Goal: Check status: Check status

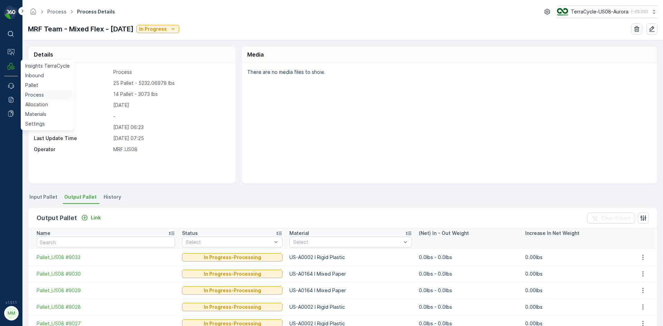
click at [37, 95] on p "Process" at bounding box center [34, 95] width 19 height 7
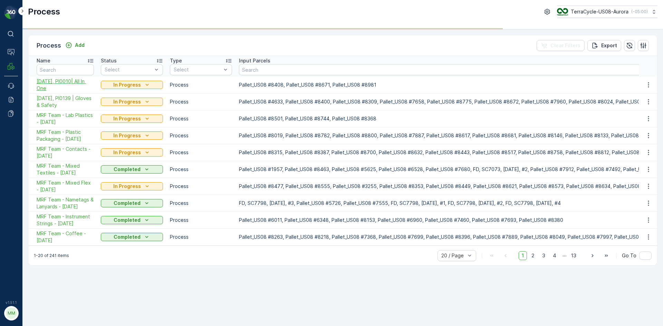
click at [82, 83] on span "10/02/25, PI0010| All In One" at bounding box center [65, 85] width 57 height 14
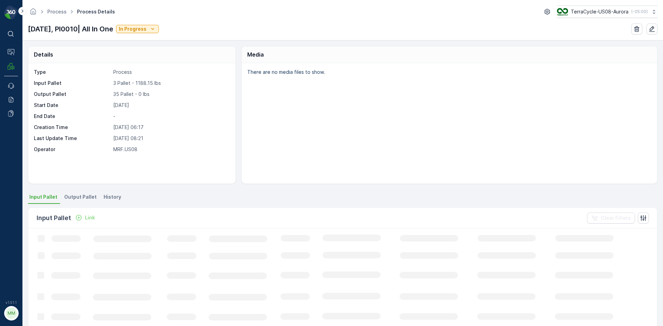
click at [83, 197] on span "Output Pallet" at bounding box center [80, 197] width 32 height 7
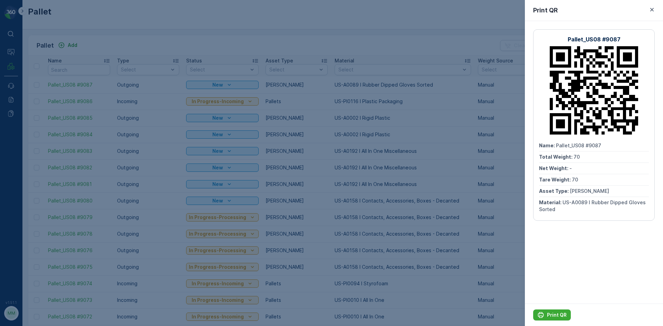
click at [229, 48] on div at bounding box center [331, 163] width 663 height 326
